Goal: Task Accomplishment & Management: Use online tool/utility

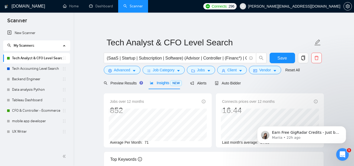
click at [39, 137] on li "My Scanners Tech Analyst & CFO Level Search Tech Accounting Level Search Backen…" at bounding box center [36, 88] width 67 height 97
click at [38, 131] on link "UX Writer" at bounding box center [37, 131] width 50 height 10
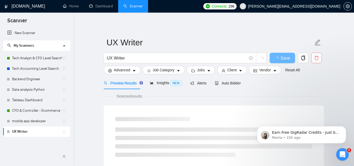
click at [317, 56] on icon "delete" at bounding box center [317, 58] width 4 height 4
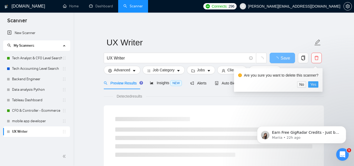
click at [316, 82] on span "Yes" at bounding box center [314, 85] width 6 height 6
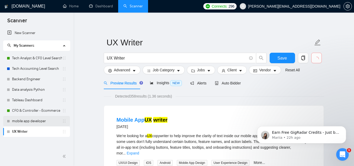
click at [42, 123] on link "mobile app developer" at bounding box center [37, 121] width 50 height 10
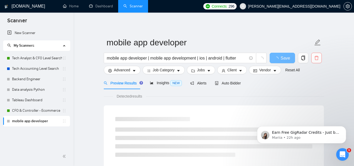
click at [316, 58] on icon "delete" at bounding box center [316, 58] width 5 height 5
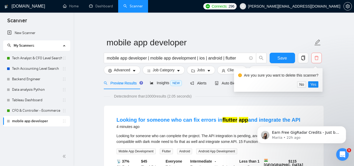
click at [316, 58] on icon "delete" at bounding box center [316, 58] width 5 height 5
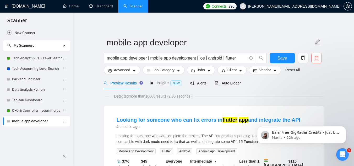
click at [316, 58] on icon "delete" at bounding box center [316, 58] width 5 height 5
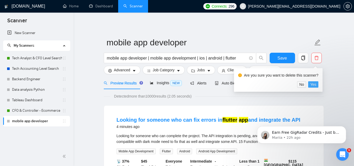
click at [312, 86] on span "Yes" at bounding box center [314, 85] width 6 height 6
